Goal: Information Seeking & Learning: Learn about a topic

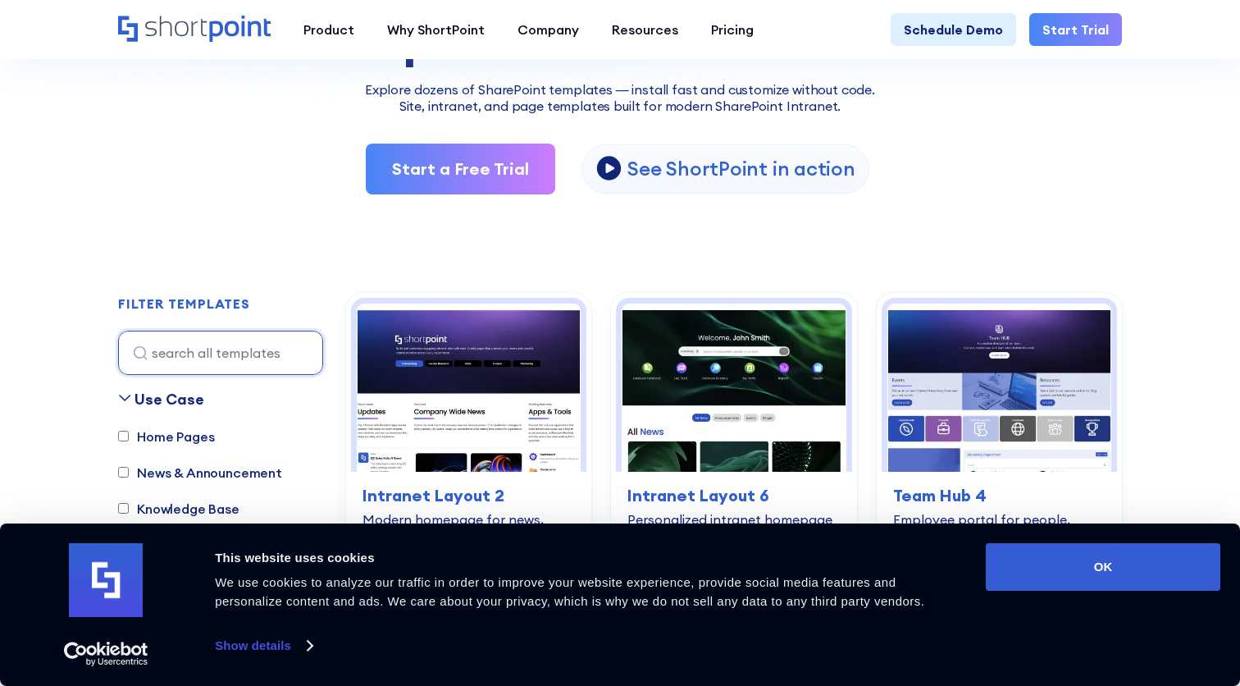
scroll to position [299, 0]
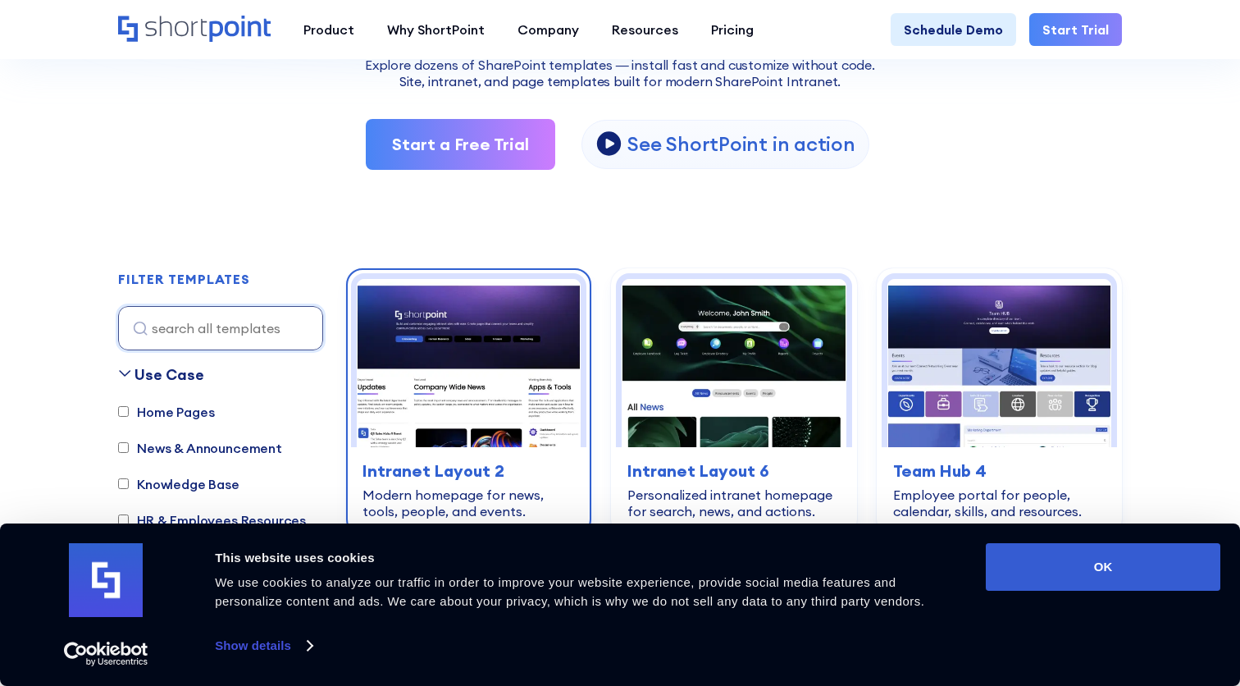
click at [504, 388] on img at bounding box center [469, 363] width 224 height 168
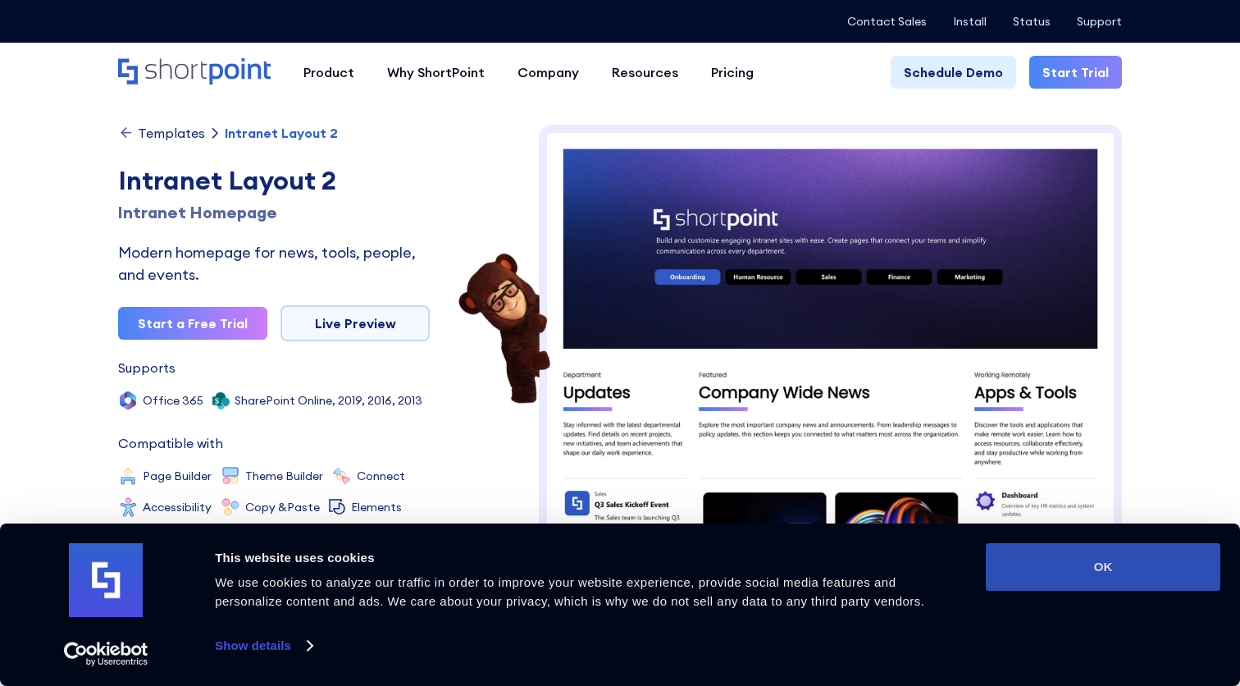
click at [1042, 581] on button "OK" at bounding box center [1103, 567] width 235 height 48
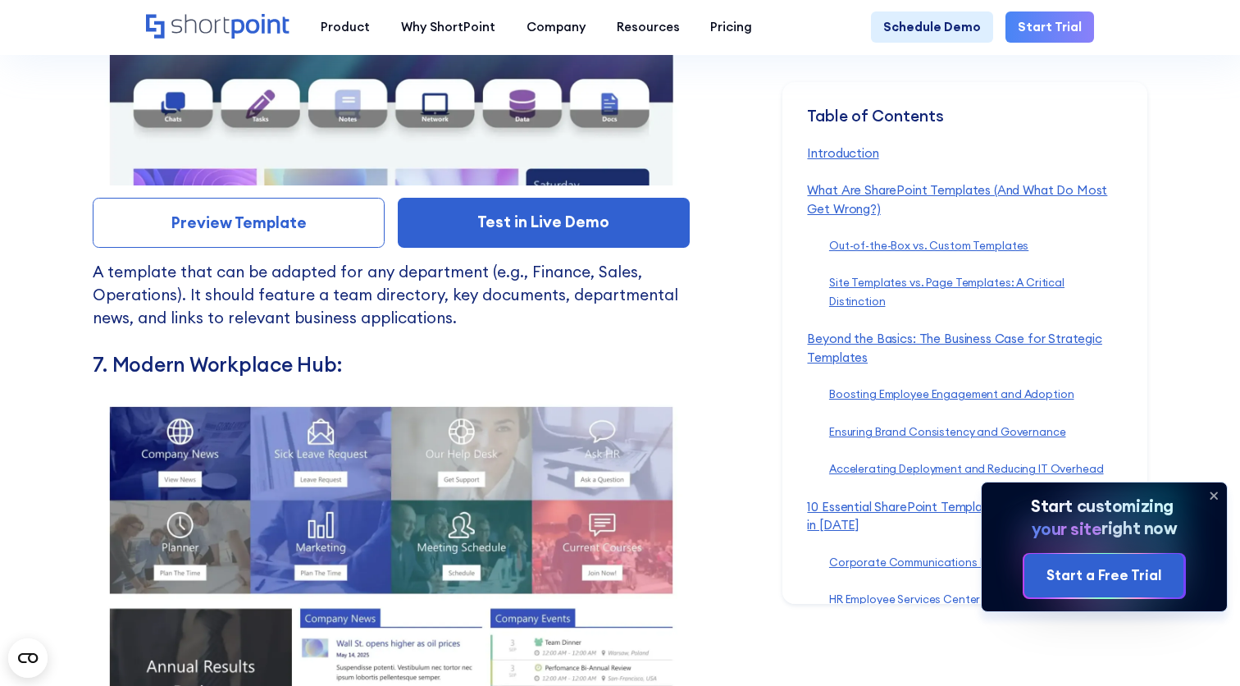
scroll to position [10518, 0]
